Goal: Register for event/course

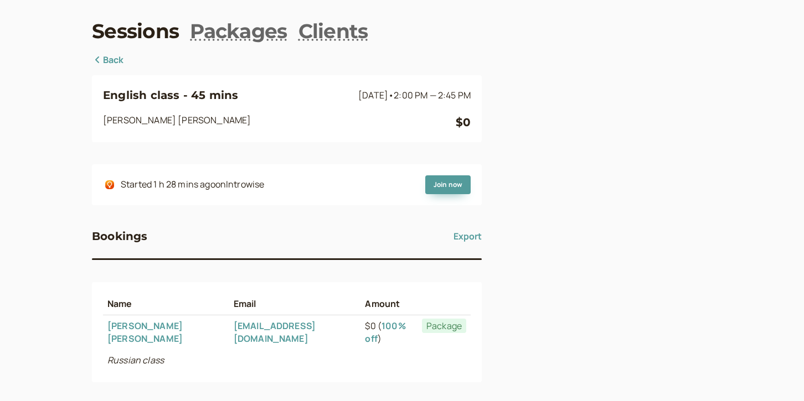
scroll to position [43, 0]
click at [105, 59] on link "Back" at bounding box center [108, 60] width 32 height 14
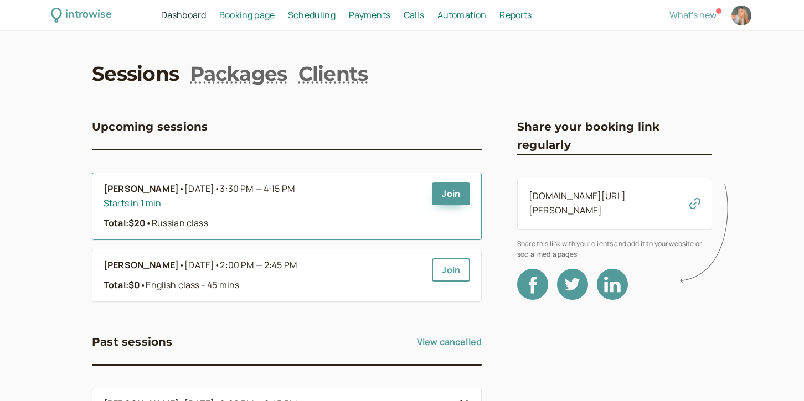
click at [200, 224] on span "• Russian class" at bounding box center [177, 223] width 62 height 12
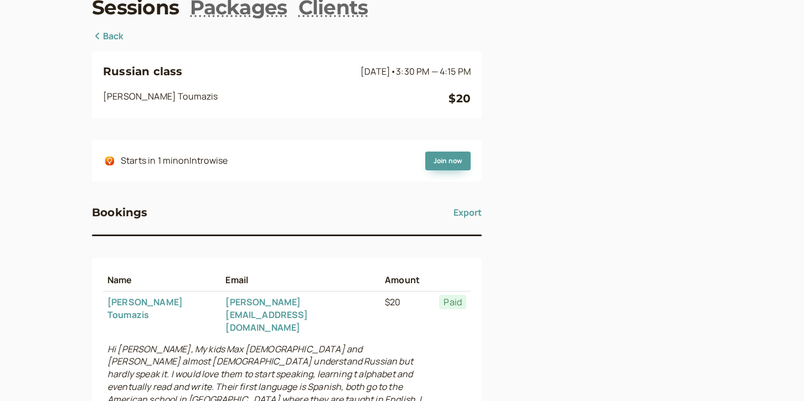
scroll to position [160, 0]
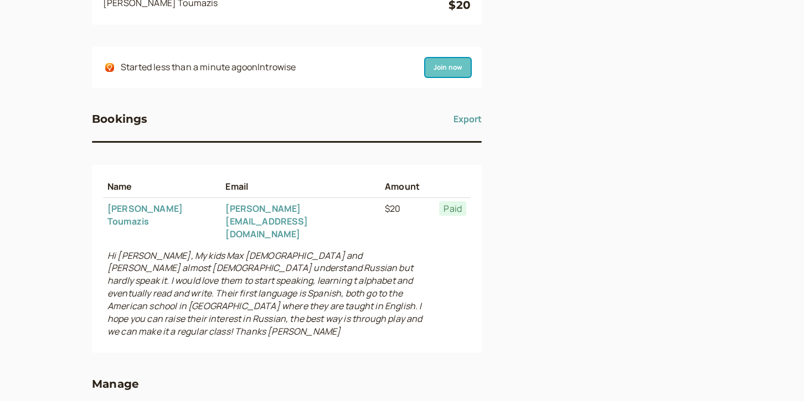
click at [445, 65] on link "Join now" at bounding box center [447, 67] width 45 height 19
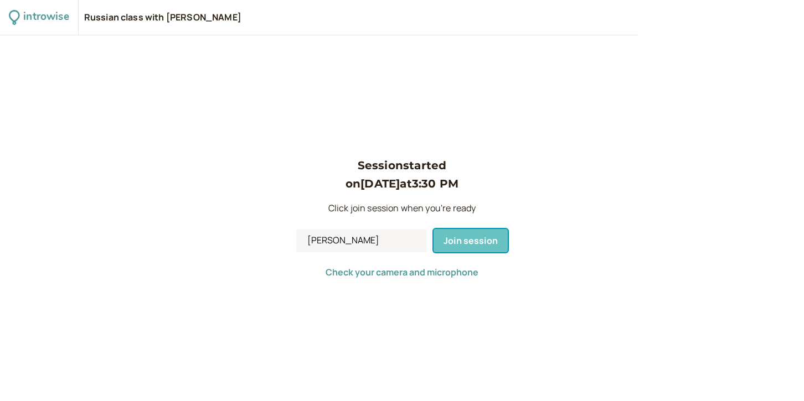
click at [474, 250] on button "Join session" at bounding box center [470, 240] width 74 height 23
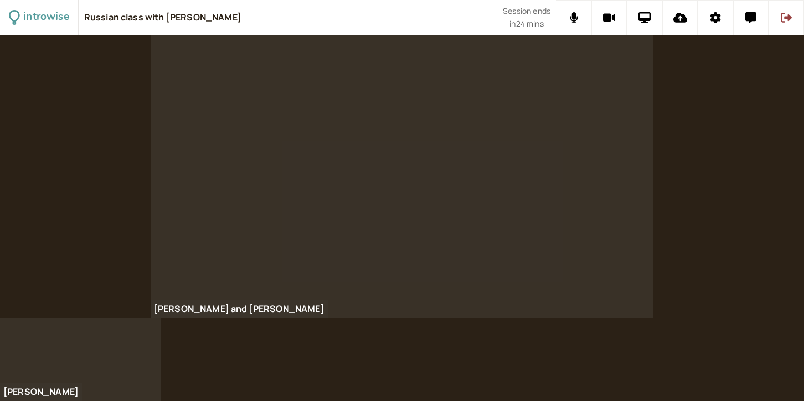
click at [575, 139] on div at bounding box center [402, 176] width 503 height 283
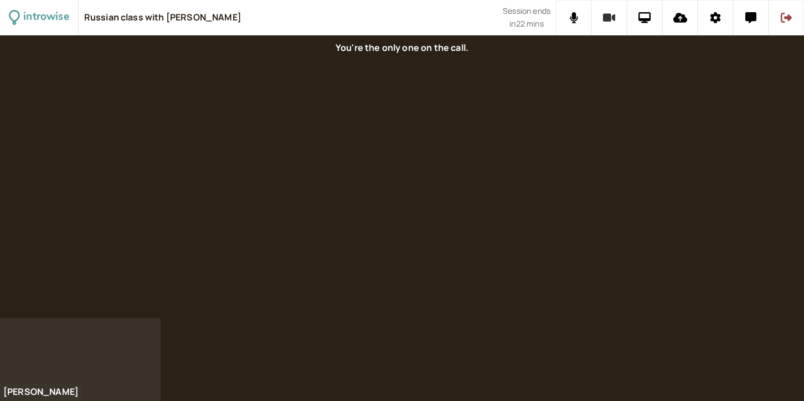
click at [608, 19] on icon at bounding box center [609, 18] width 13 height 8
click at [576, 19] on icon at bounding box center [574, 17] width 8 height 11
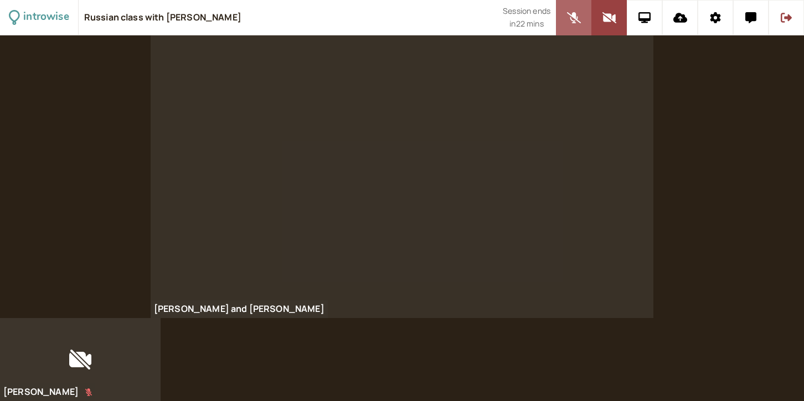
click at [559, 23] on button at bounding box center [573, 17] width 35 height 35
click at [610, 20] on icon at bounding box center [609, 17] width 14 height 11
click at [637, 15] on button at bounding box center [644, 17] width 35 height 35
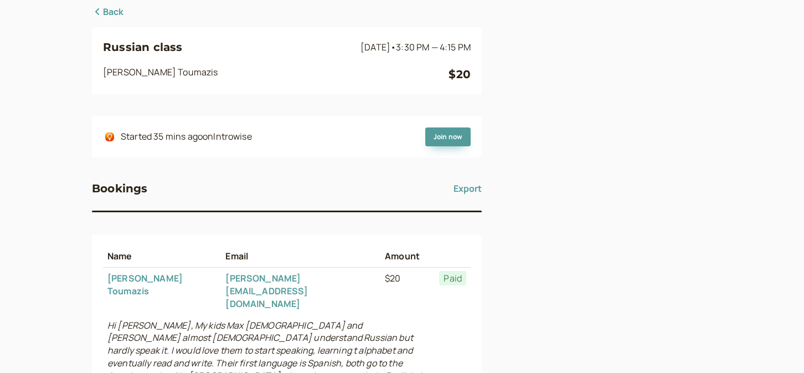
scroll to position [97, 0]
